Goal: Task Accomplishment & Management: Manage account settings

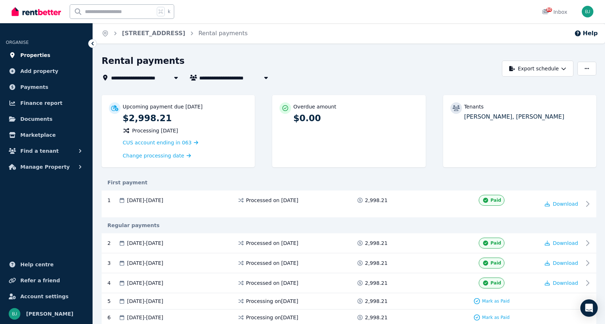
click at [40, 52] on span "Properties" at bounding box center [35, 55] width 30 height 9
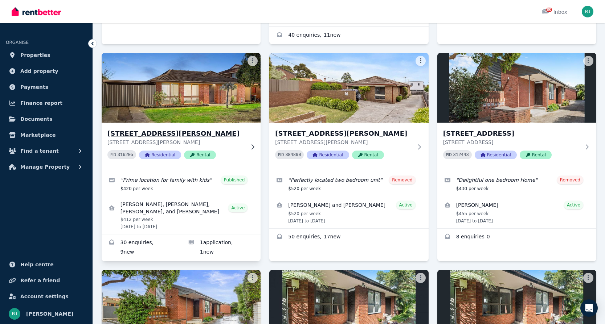
scroll to position [896, 0]
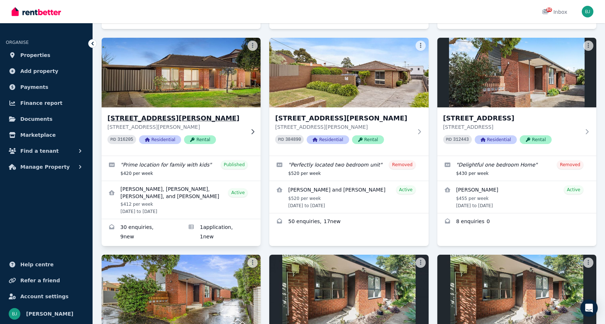
click at [248, 129] on div at bounding box center [251, 132] width 7 height 6
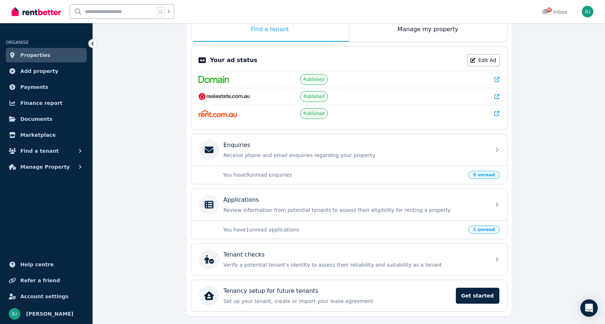
scroll to position [133, 0]
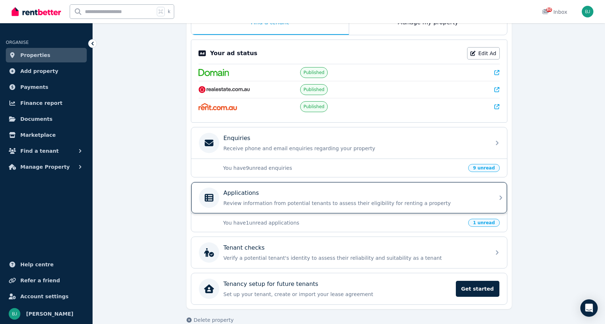
click at [299, 201] on p "Review information from potential tenants to assess their eligibility for renti…" at bounding box center [355, 203] width 263 height 7
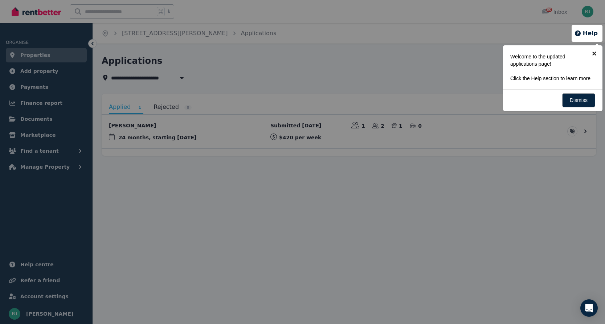
click at [596, 53] on link "×" at bounding box center [595, 53] width 16 height 16
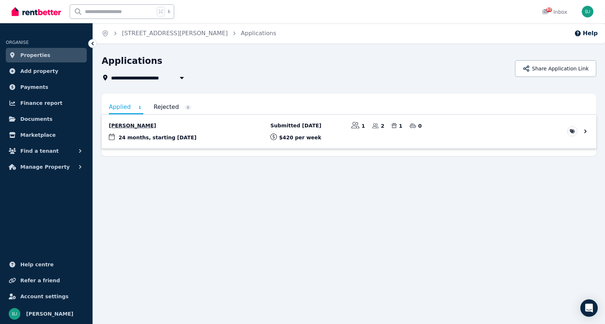
click at [499, 140] on link "View application: Jasmin Lambert" at bounding box center [349, 132] width 495 height 34
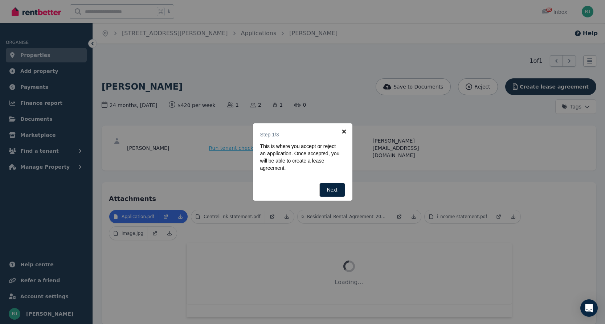
click at [343, 131] on link "×" at bounding box center [344, 131] width 16 height 16
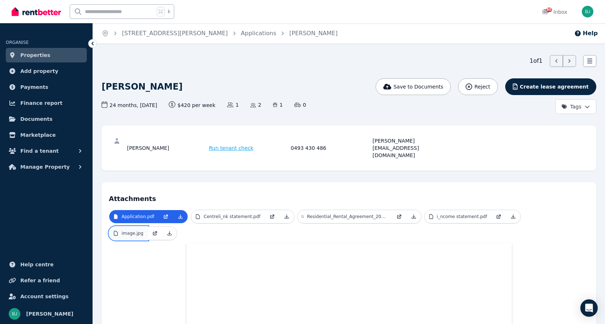
click at [129, 231] on p "image.jpg" at bounding box center [133, 234] width 22 height 6
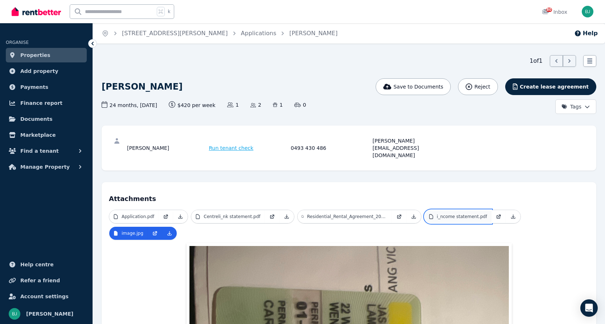
click at [462, 214] on p "i_ncome statement.pdf" at bounding box center [462, 217] width 50 height 6
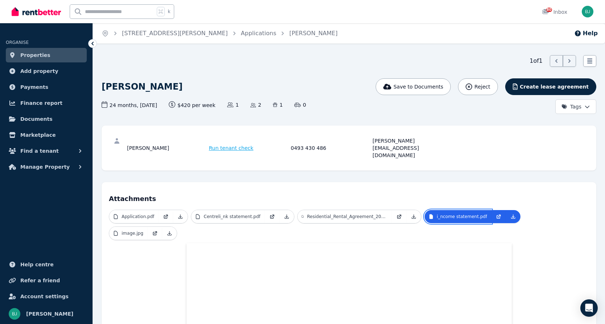
scroll to position [10, 0]
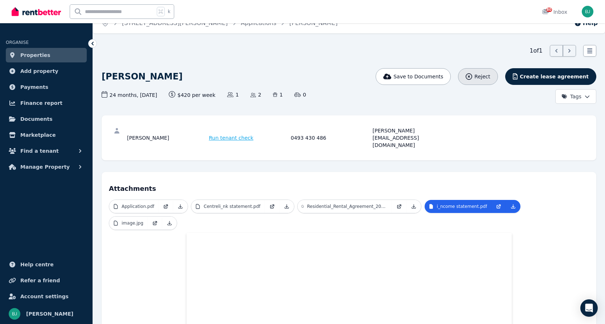
click at [491, 72] on button "Reject" at bounding box center [478, 76] width 40 height 17
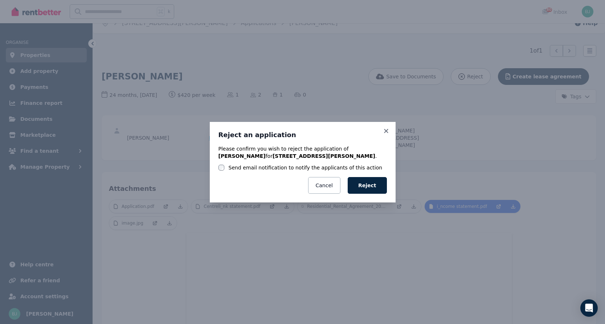
click at [285, 169] on label "Send email notification to notify the applicants of this action" at bounding box center [306, 167] width 154 height 7
click at [369, 185] on button "Reject" at bounding box center [367, 185] width 39 height 17
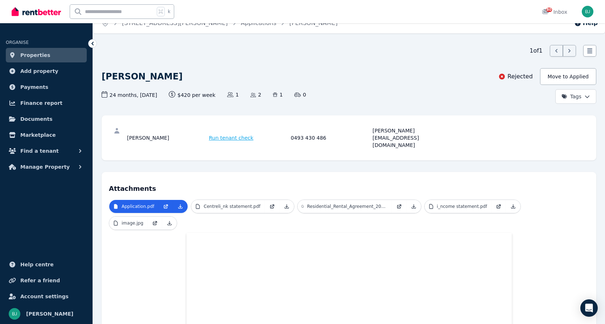
click at [41, 55] on span "Properties" at bounding box center [35, 55] width 30 height 9
